Goal: Task Accomplishment & Management: Use online tool/utility

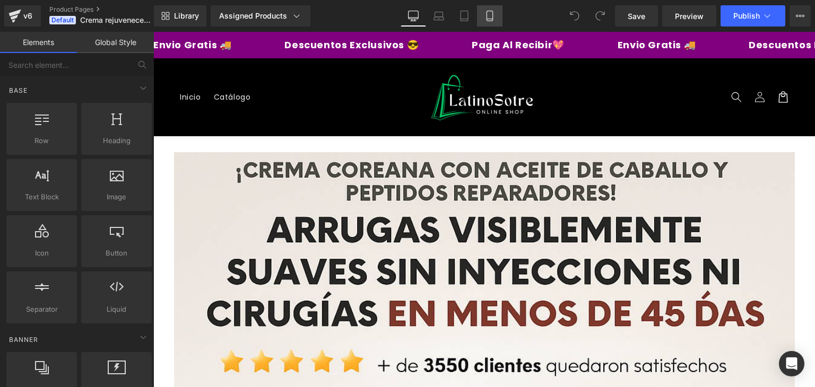
click at [486, 10] on link "Mobile" at bounding box center [489, 15] width 25 height 21
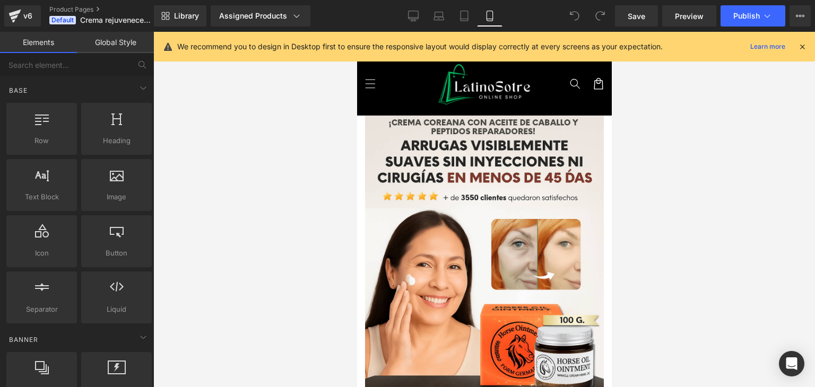
click at [803, 45] on icon at bounding box center [802, 47] width 10 height 10
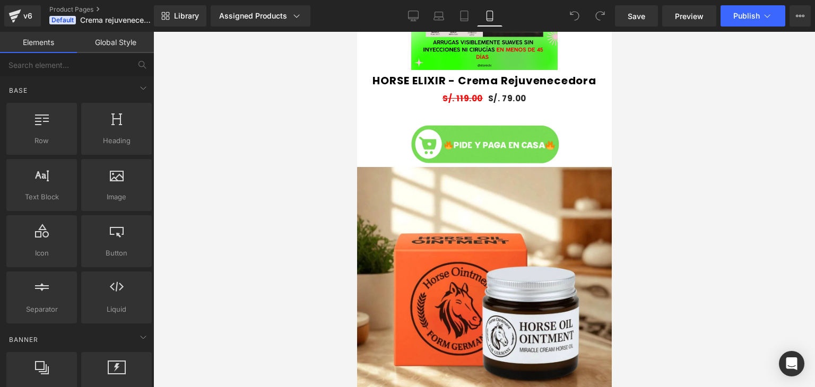
scroll to position [827, 0]
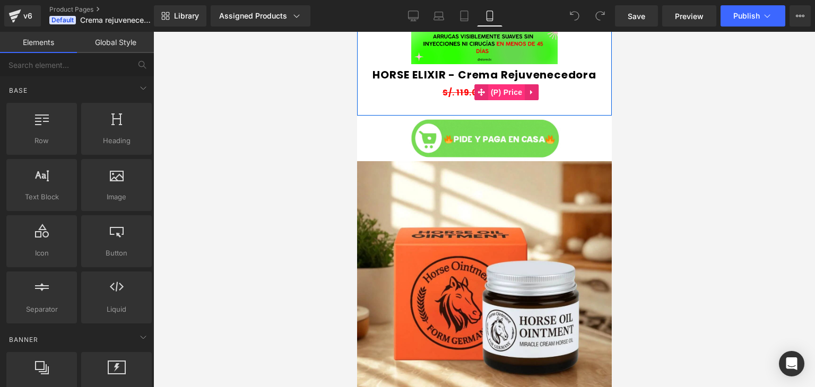
click at [505, 84] on span "(P) Price" at bounding box center [506, 92] width 37 height 16
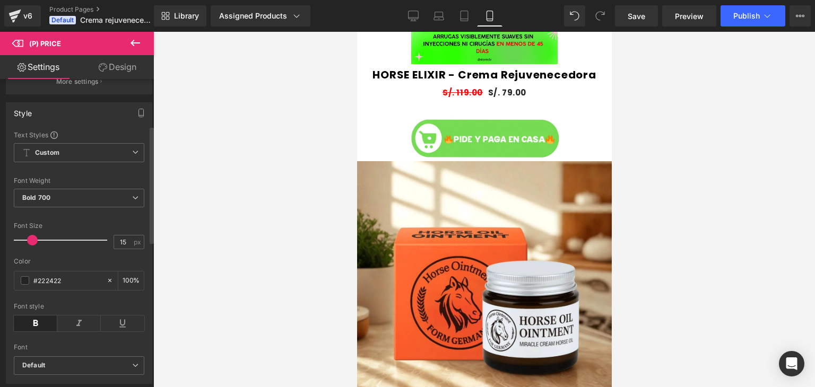
scroll to position [140, 0]
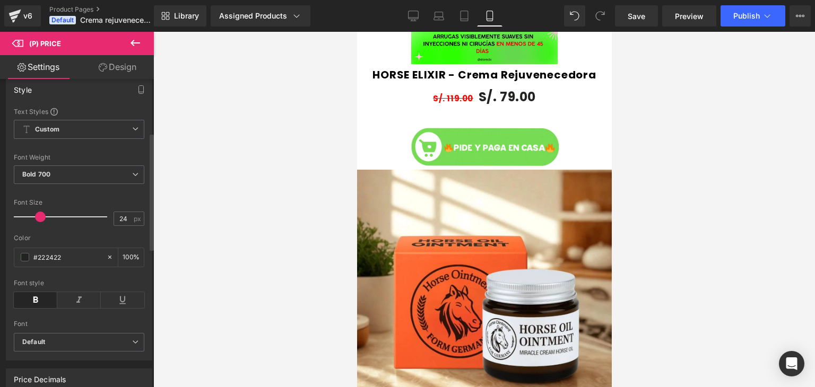
drag, startPoint x: 31, startPoint y: 227, endPoint x: 38, endPoint y: 227, distance: 7.4
click at [38, 222] on span at bounding box center [40, 217] width 11 height 11
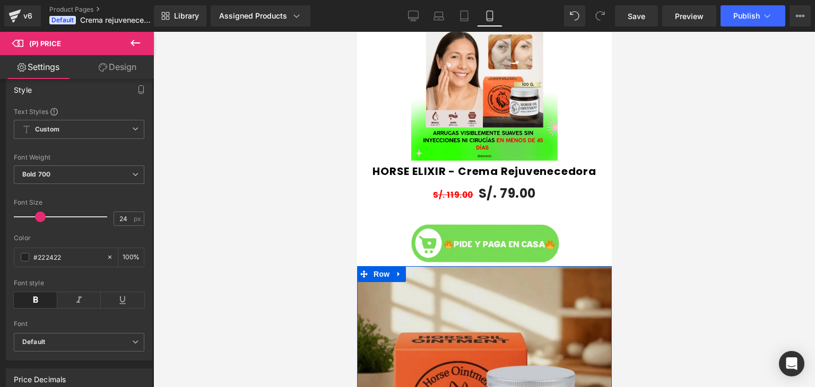
scroll to position [727, 0]
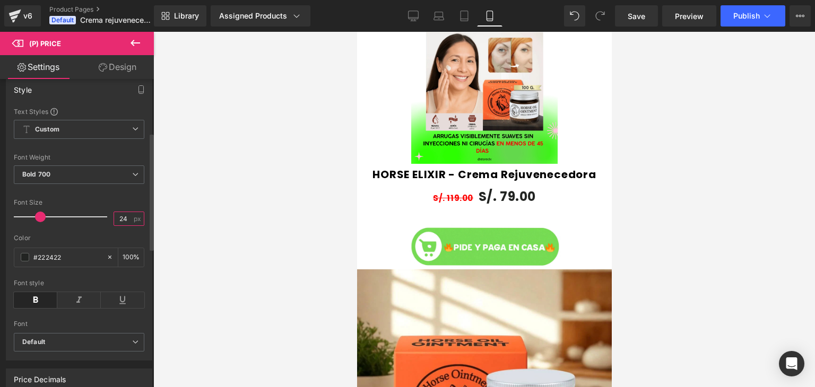
click at [126, 220] on input "24" at bounding box center [123, 218] width 19 height 13
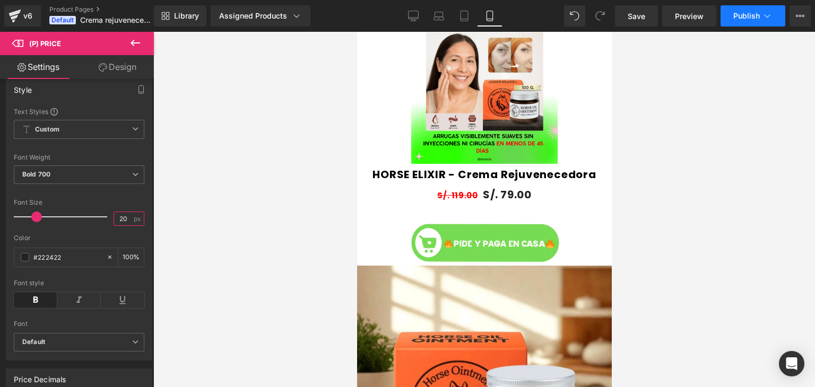
type input "20"
click at [758, 22] on button "Publish" at bounding box center [753, 15] width 65 height 21
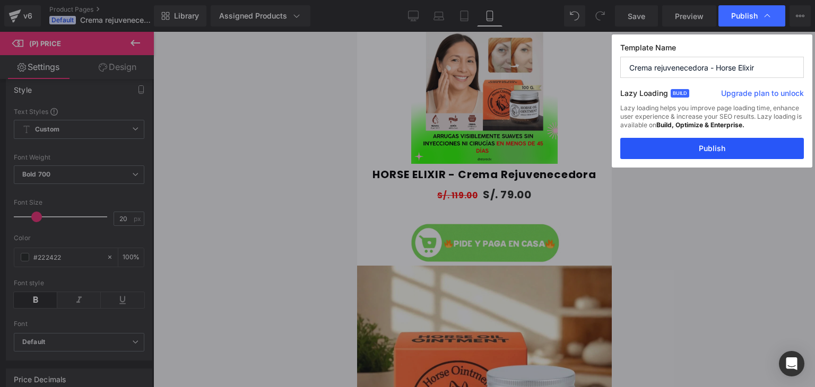
click at [698, 149] on button "Publish" at bounding box center [712, 148] width 184 height 21
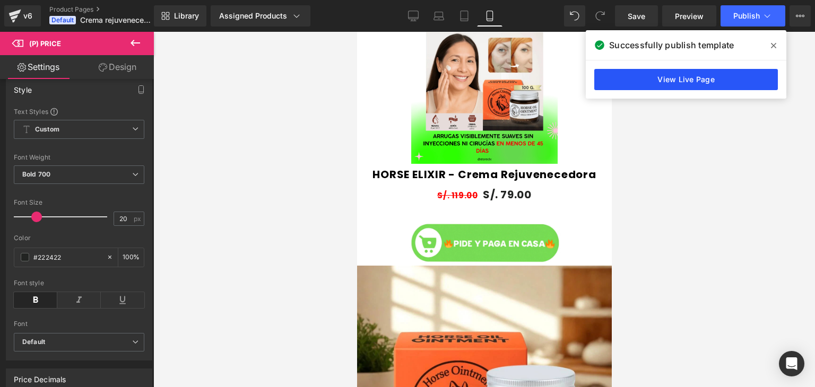
click at [730, 77] on link "View Live Page" at bounding box center [686, 79] width 184 height 21
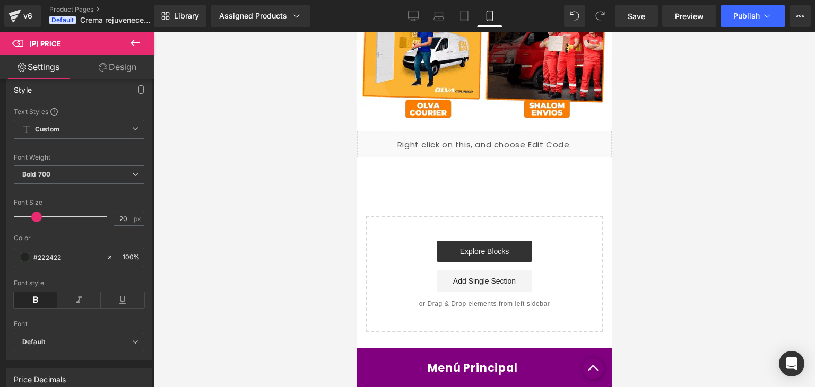
scroll to position [3663, 0]
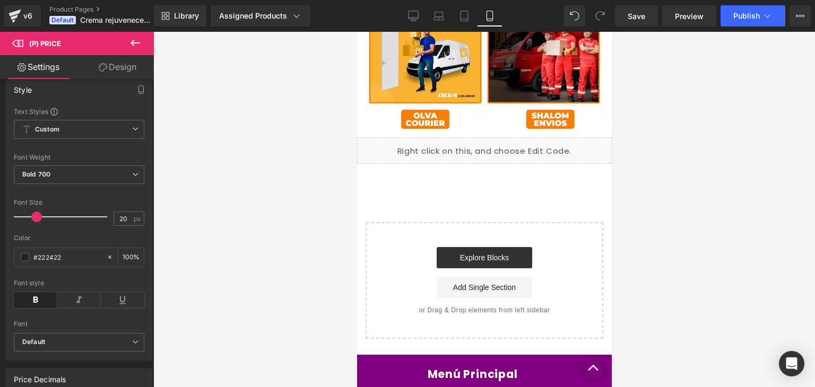
click at [132, 43] on icon at bounding box center [136, 43] width 10 height 6
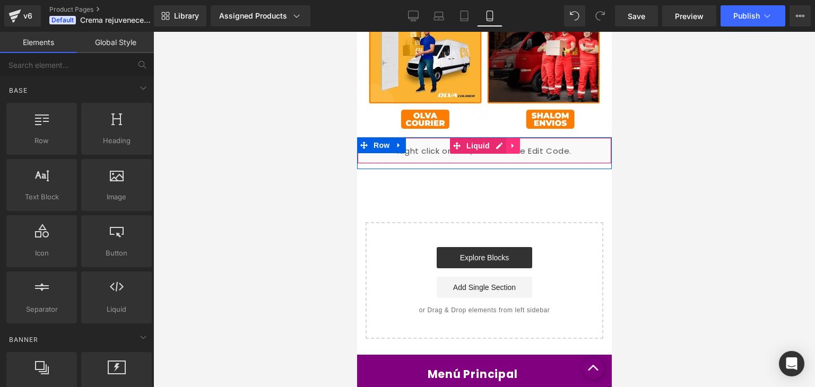
click at [509, 142] on icon at bounding box center [512, 146] width 7 height 8
click at [519, 140] on link at bounding box center [520, 146] width 14 height 16
click at [525, 138] on span at bounding box center [484, 150] width 255 height 27
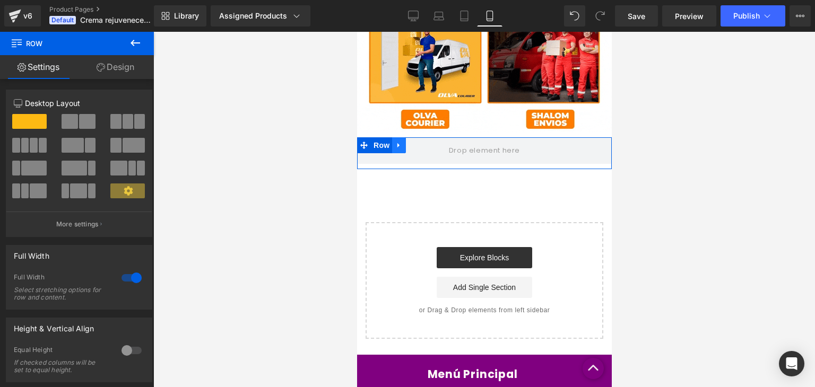
click at [395, 142] on icon at bounding box center [398, 146] width 7 height 8
click at [422, 142] on icon at bounding box center [425, 146] width 7 height 8
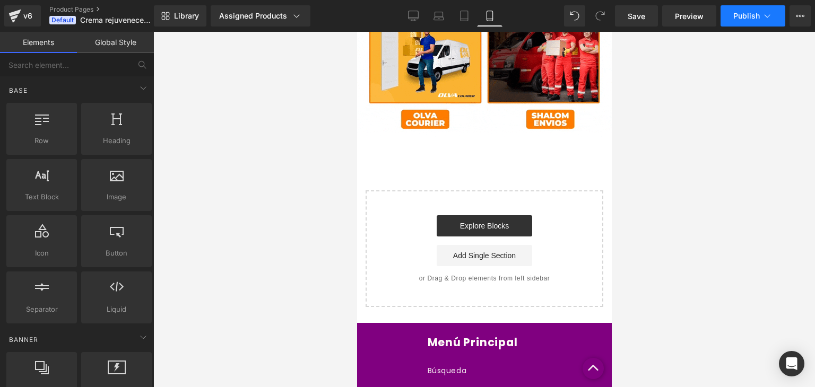
click at [756, 7] on button "Publish" at bounding box center [753, 15] width 65 height 21
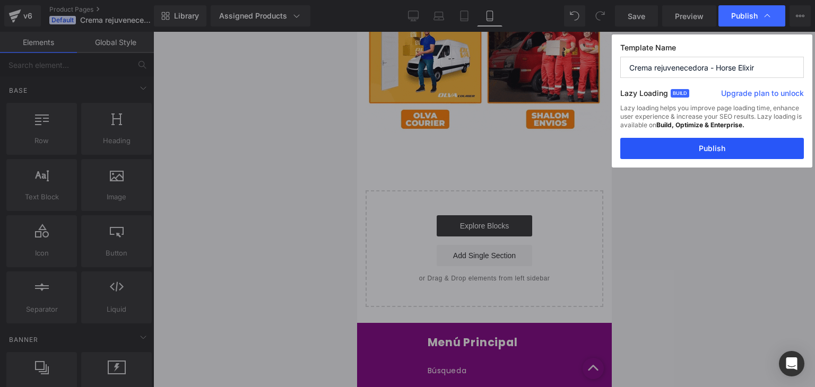
click at [683, 146] on button "Publish" at bounding box center [712, 148] width 184 height 21
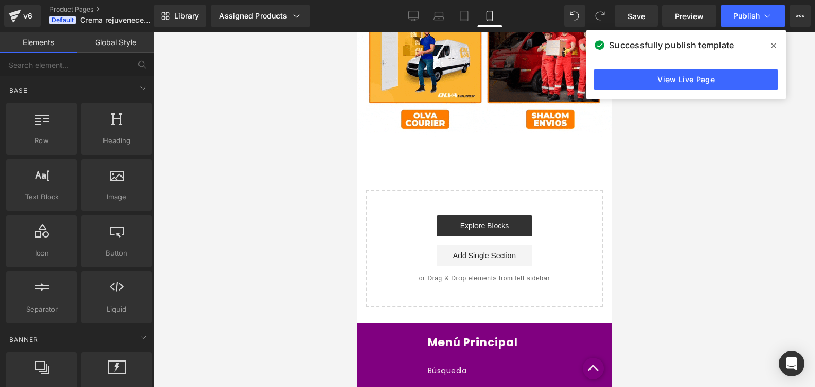
click at [717, 189] on div at bounding box center [484, 210] width 662 height 356
click at [776, 48] on icon at bounding box center [773, 45] width 5 height 5
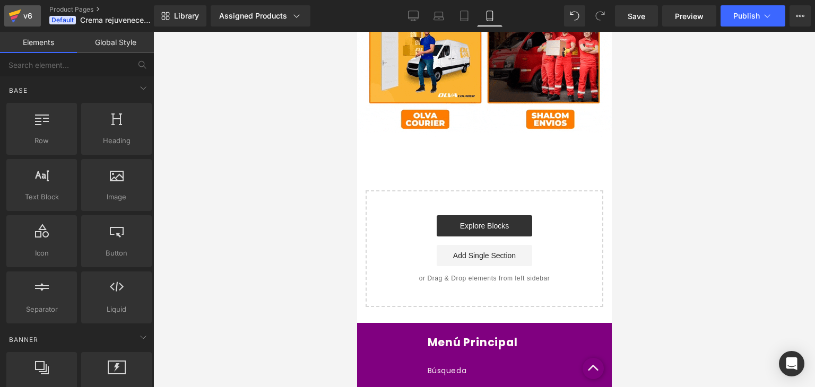
click at [19, 14] on icon at bounding box center [14, 16] width 13 height 27
